Goal: Information Seeking & Learning: Learn about a topic

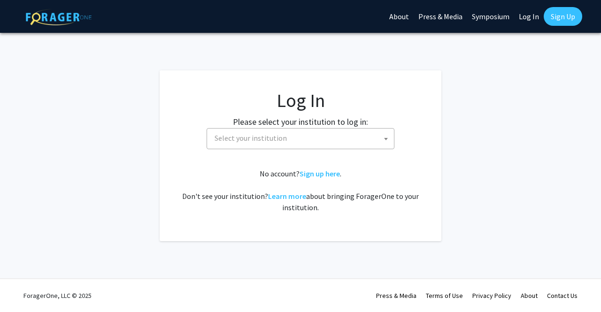
click at [310, 150] on fg-card-body "Log In Please select your institution to log in: [GEOGRAPHIC_DATA] [GEOGRAPHIC_…" at bounding box center [300, 155] width 244 height 133
click at [282, 130] on span "Select your institution" at bounding box center [302, 138] width 183 height 19
select select "34"
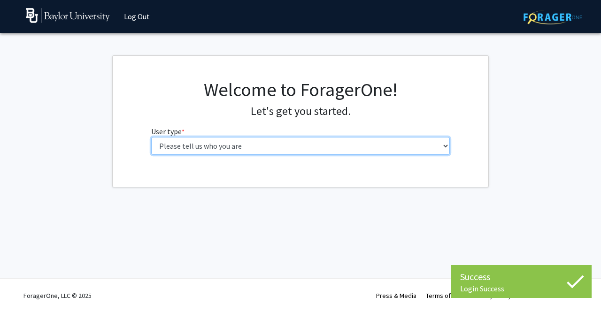
click at [288, 146] on select "Please tell us who you are Undergraduate Student Master's Student Doctoral Cand…" at bounding box center [300, 146] width 299 height 18
select select "1: undergrad"
click at [151, 137] on select "Please tell us who you are Undergraduate Student Master's Student Doctoral Cand…" at bounding box center [300, 146] width 299 height 18
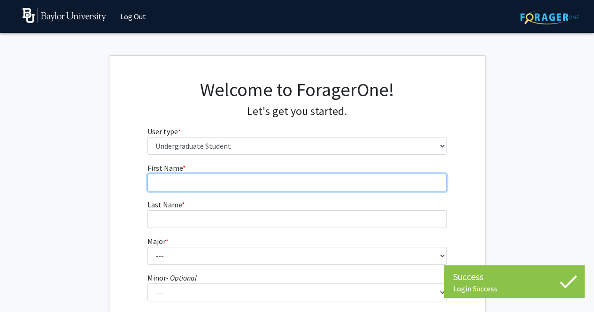
click at [300, 176] on input "First Name * required" at bounding box center [296, 183] width 299 height 18
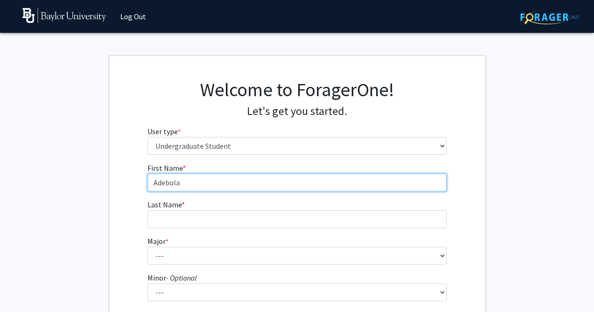
type input "Adebola"
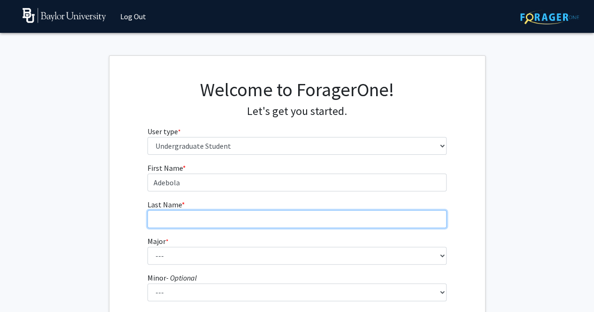
click at [238, 212] on input "Last Name * required" at bounding box center [296, 219] width 299 height 18
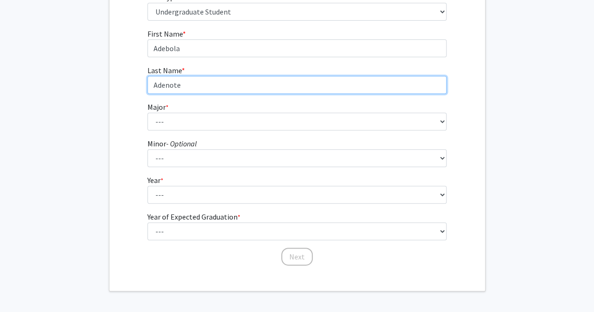
scroll to position [136, 0]
type input "Adenote"
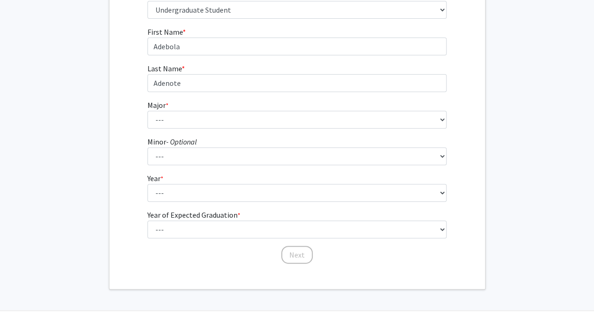
click at [184, 129] on form "First Name * required [PERSON_NAME] Last Name * required Adenote Major * requir…" at bounding box center [296, 140] width 299 height 229
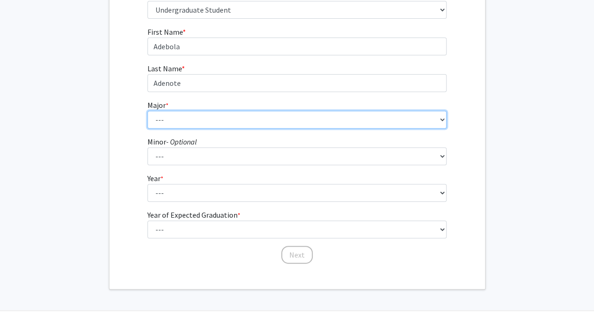
click at [179, 122] on select "--- Accounting American Studies Anthropology Apparel Design & Product Developme…" at bounding box center [296, 120] width 299 height 18
select select "85: 2750"
click at [147, 111] on select "--- Accounting American Studies Anthropology Apparel Design & Product Developme…" at bounding box center [296, 120] width 299 height 18
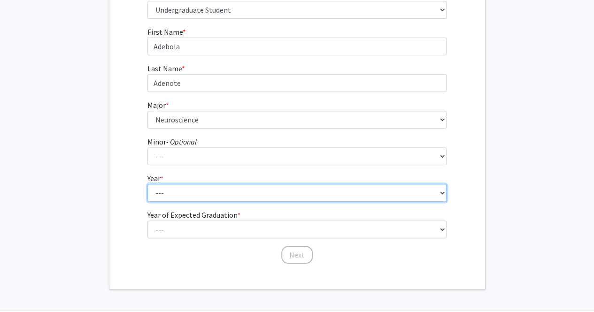
click at [183, 198] on select "--- First-year Sophomore Junior Senior Postbaccalaureate Certificate" at bounding box center [296, 193] width 299 height 18
select select "2: sophomore"
click at [147, 184] on select "--- First-year Sophomore Junior Senior Postbaccalaureate Certificate" at bounding box center [296, 193] width 299 height 18
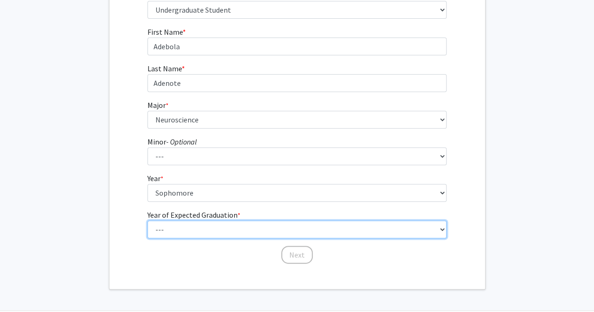
click at [199, 228] on select "--- 2025 2026 2027 2028 2029 2030 2031 2032 2033 2034" at bounding box center [296, 230] width 299 height 18
select select "4: 2028"
click at [147, 221] on select "--- 2025 2026 2027 2028 2029 2030 2031 2032 2033 2034" at bounding box center [296, 230] width 299 height 18
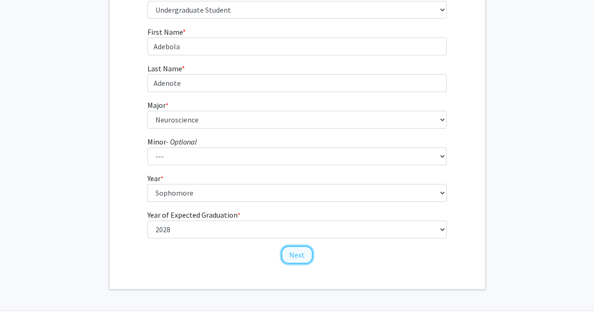
click at [303, 256] on button "Next" at bounding box center [296, 255] width 31 height 18
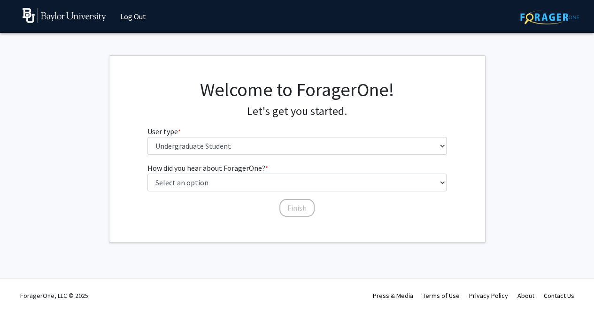
scroll to position [0, 0]
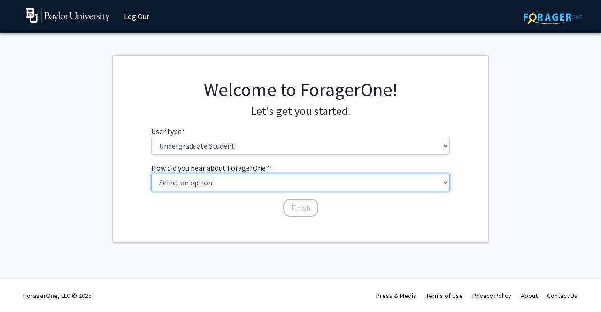
click at [283, 187] on select "Select an option Peer/student recommendation Faculty/staff recommendation Unive…" at bounding box center [300, 183] width 299 height 18
select select "3: university_website"
click at [151, 174] on select "Select an option Peer/student recommendation Faculty/staff recommendation Unive…" at bounding box center [300, 183] width 299 height 18
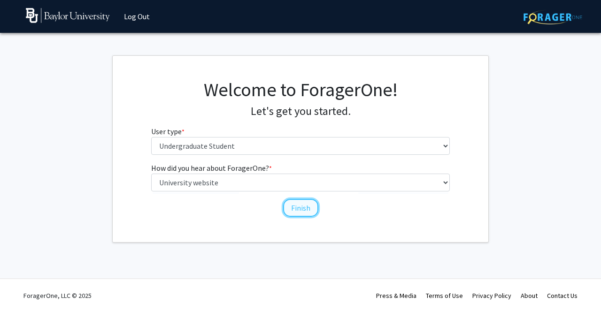
click at [303, 207] on button "Finish" at bounding box center [300, 208] width 35 height 18
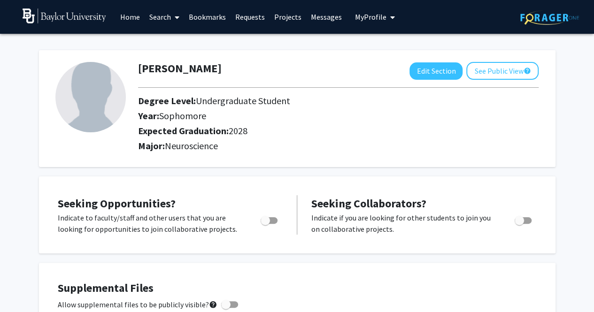
click at [139, 19] on link "Home" at bounding box center [129, 16] width 29 height 33
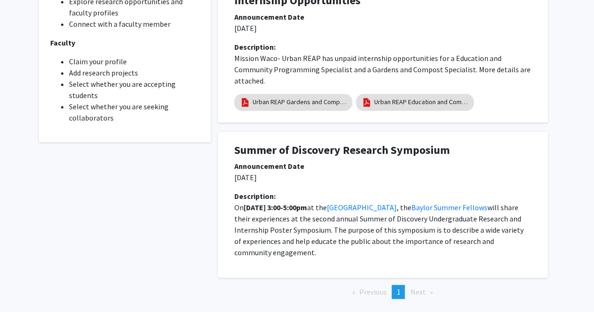
scroll to position [375, 0]
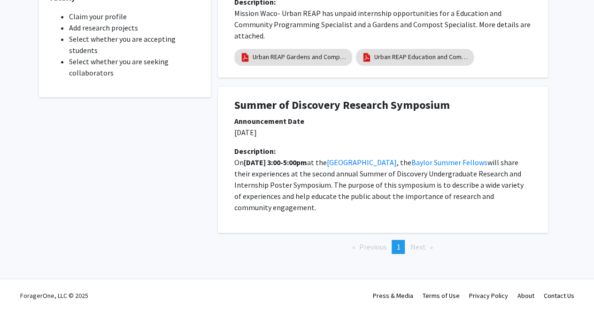
click at [416, 249] on span "Next page" at bounding box center [417, 246] width 15 height 9
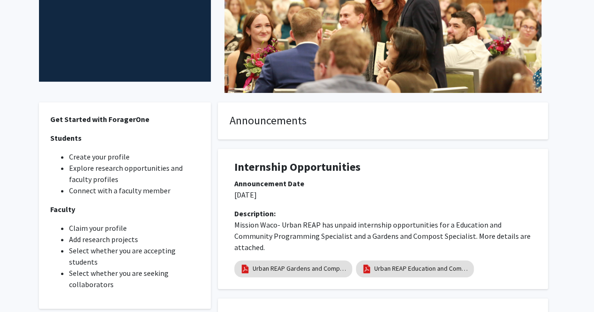
scroll to position [0, 0]
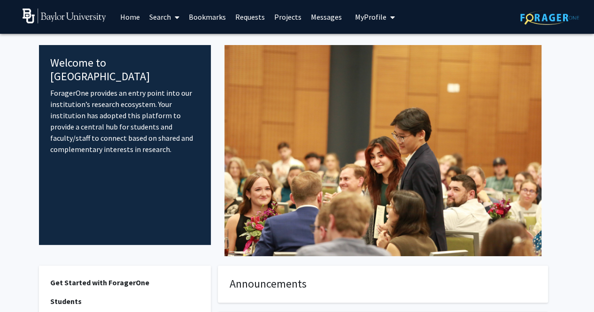
click at [170, 21] on link "Search" at bounding box center [164, 16] width 39 height 33
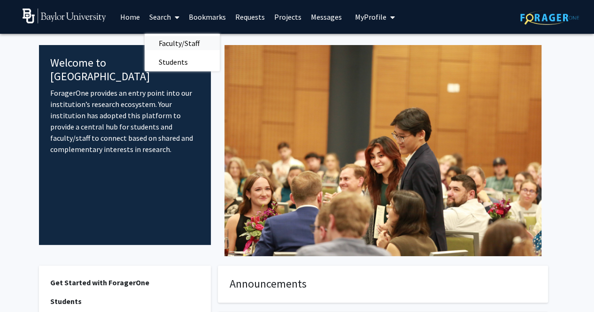
click at [174, 46] on span "Faculty/Staff" at bounding box center [179, 43] width 69 height 19
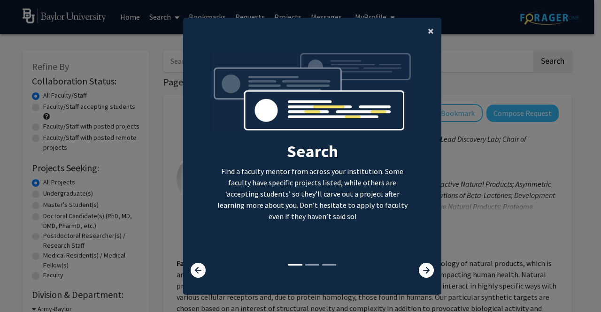
click at [427, 34] on span "×" at bounding box center [430, 30] width 6 height 15
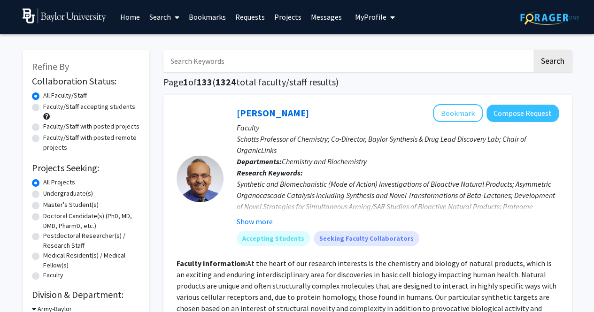
click at [64, 192] on label "Undergraduate(s)" at bounding box center [68, 194] width 50 height 10
click at [49, 192] on input "Undergraduate(s)" at bounding box center [46, 192] width 6 height 6
radio input "true"
click at [43, 108] on label "Faculty/Staff accepting students" at bounding box center [89, 107] width 92 height 10
click at [43, 108] on input "Faculty/Staff accepting students" at bounding box center [46, 105] width 6 height 6
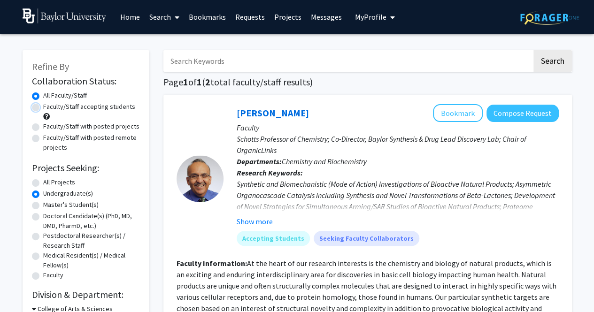
radio input "true"
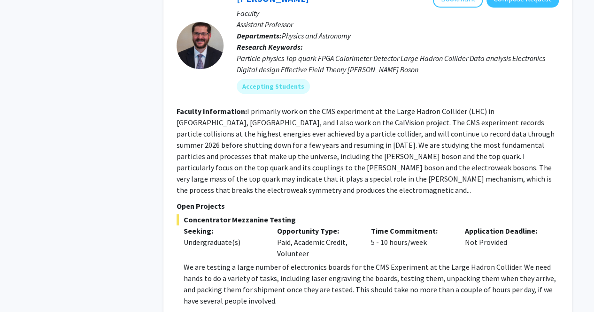
scroll to position [559, 0]
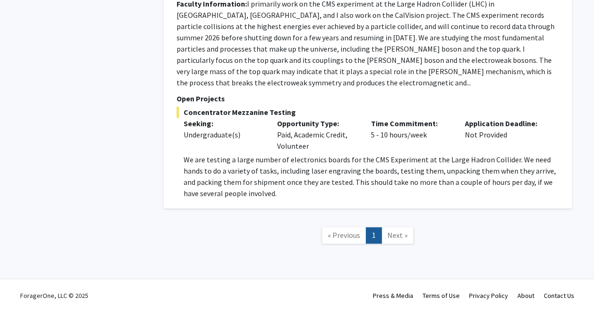
click at [397, 239] on span "Next »" at bounding box center [397, 234] width 20 height 9
click at [392, 233] on span "Next »" at bounding box center [397, 234] width 20 height 9
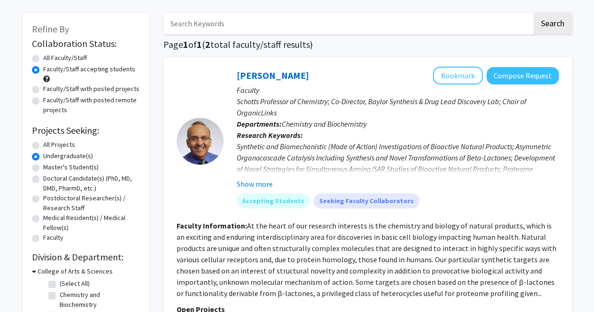
scroll to position [0, 0]
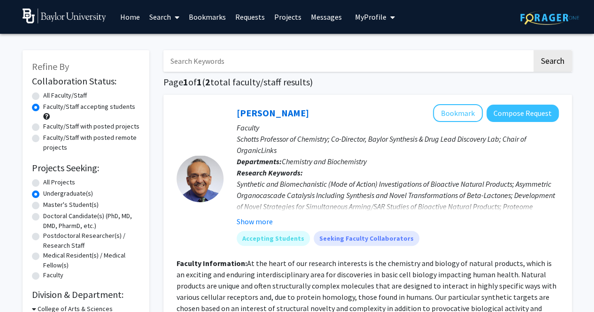
click at [47, 182] on label "All Projects" at bounding box center [59, 182] width 32 height 10
click at [47, 182] on input "All Projects" at bounding box center [46, 180] width 6 height 6
radio input "true"
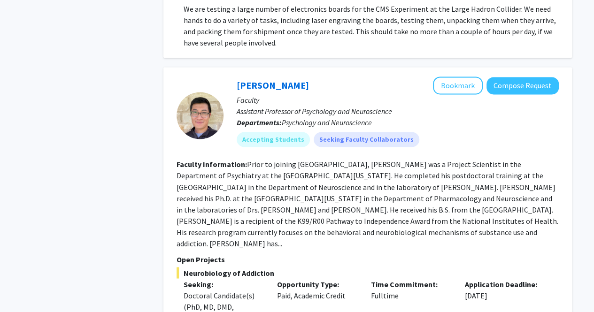
scroll to position [711, 0]
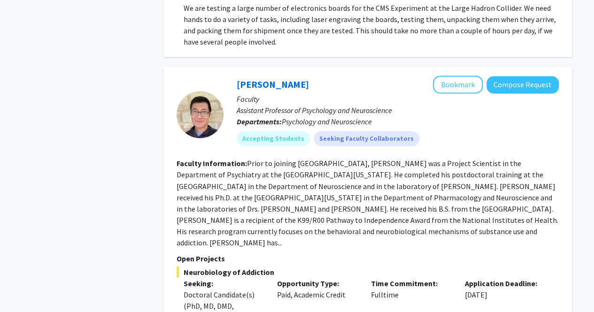
click at [365, 228] on fg-read-more "Prior to joining [GEOGRAPHIC_DATA], [PERSON_NAME] was a Project Scientist in th…" at bounding box center [367, 203] width 382 height 88
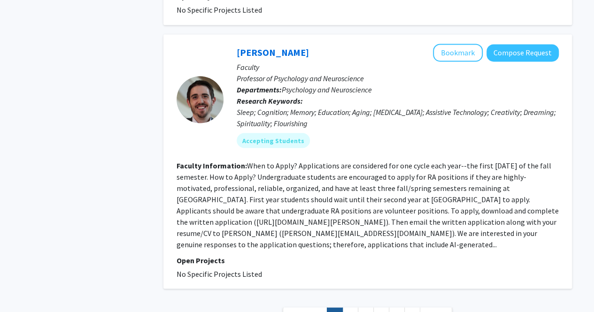
scroll to position [2536, 0]
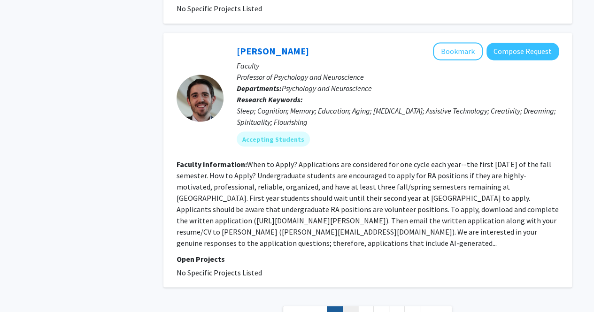
click at [354, 306] on link "2" at bounding box center [350, 314] width 16 height 16
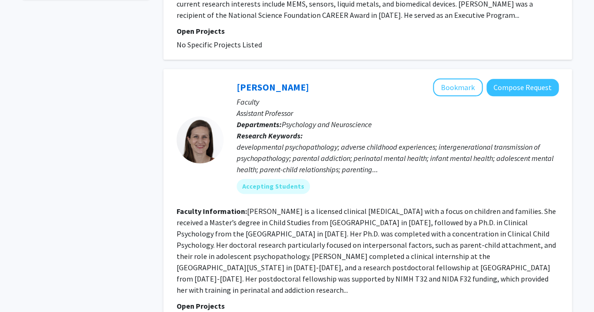
scroll to position [497, 0]
click at [230, 304] on div "[PERSON_NAME] Bookmark Compose Request Faculty Assistant Professor Departments:…" at bounding box center [367, 202] width 408 height 266
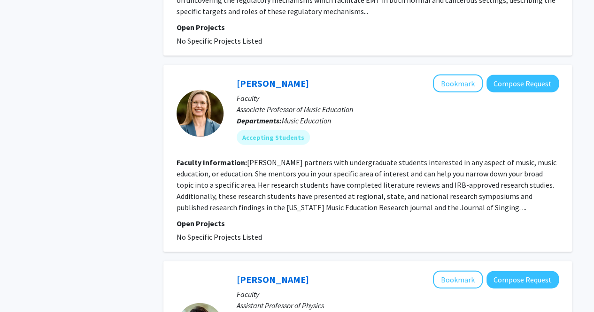
scroll to position [1030, 0]
